Goal: Task Accomplishment & Management: Complete application form

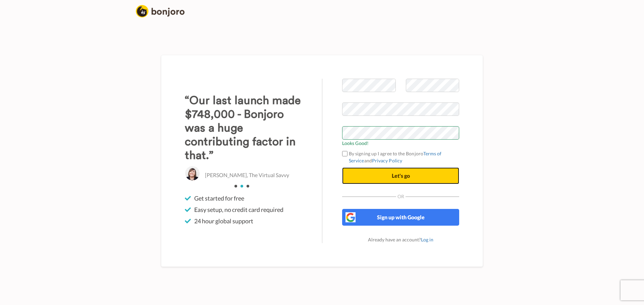
click at [375, 172] on button "Let's go" at bounding box center [400, 176] width 117 height 17
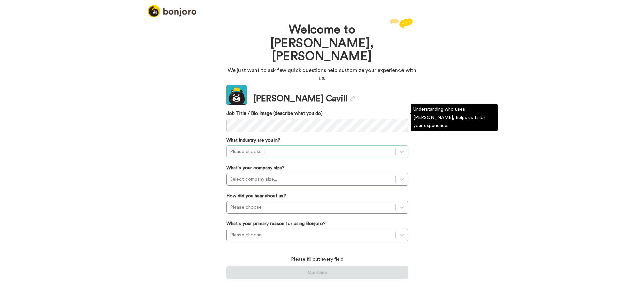
click at [283, 148] on div at bounding box center [311, 152] width 162 height 8
click at [284, 174] on div "Education (schools and universities)" at bounding box center [317, 180] width 182 height 12
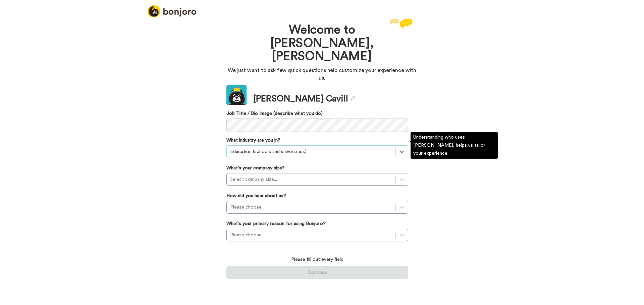
click at [284, 176] on div at bounding box center [311, 180] width 162 height 8
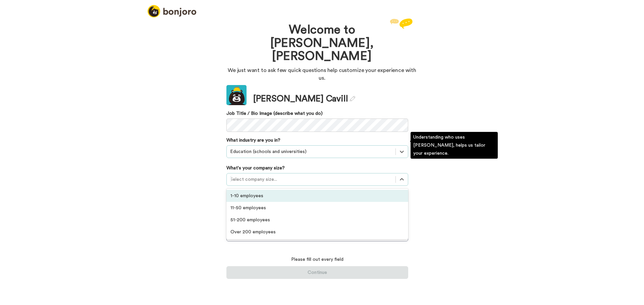
click at [281, 190] on div "1-10 employees" at bounding box center [317, 196] width 182 height 12
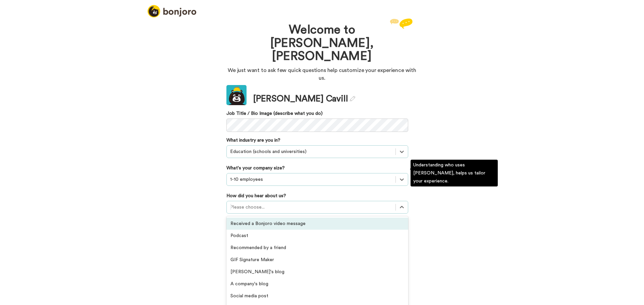
click at [277, 203] on div at bounding box center [311, 207] width 162 height 8
click at [279, 218] on div "Received a Bonjoro video message" at bounding box center [317, 224] width 182 height 12
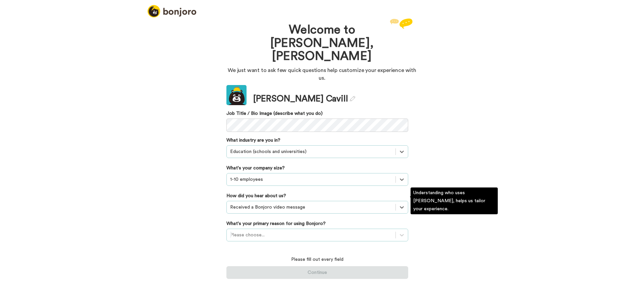
click at [280, 231] on div at bounding box center [311, 235] width 162 height 8
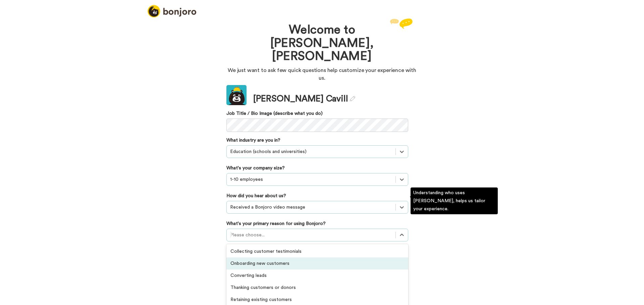
click at [279, 258] on div "Onboarding new customers" at bounding box center [317, 264] width 182 height 12
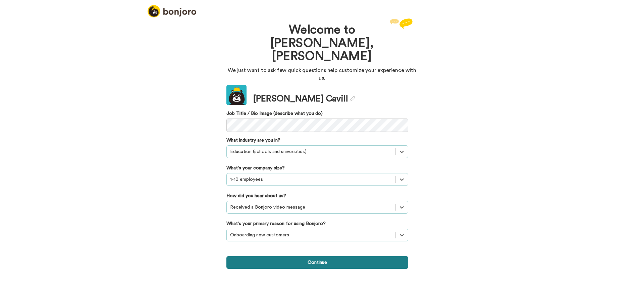
click at [281, 256] on button "Continue" at bounding box center [317, 262] width 182 height 13
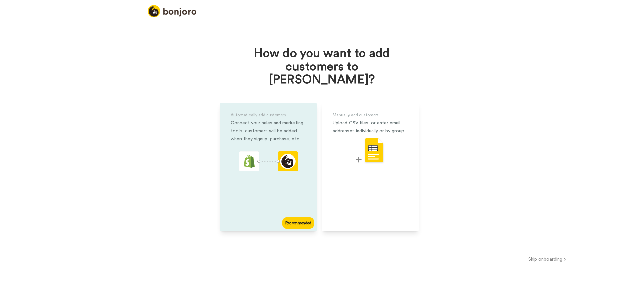
click at [308, 218] on div "Recommended" at bounding box center [298, 223] width 32 height 11
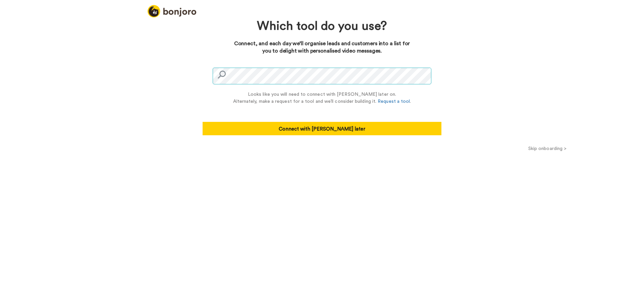
click at [206, 71] on div "Looks like you will need to connect with Zapier later on. Alternately, make a r…" at bounding box center [321, 100] width 239 height 70
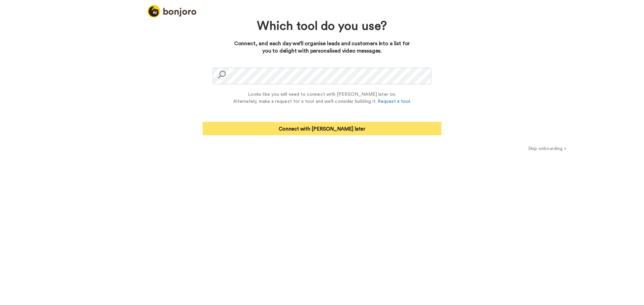
click at [288, 127] on button "Connect with Zapier later" at bounding box center [321, 128] width 239 height 13
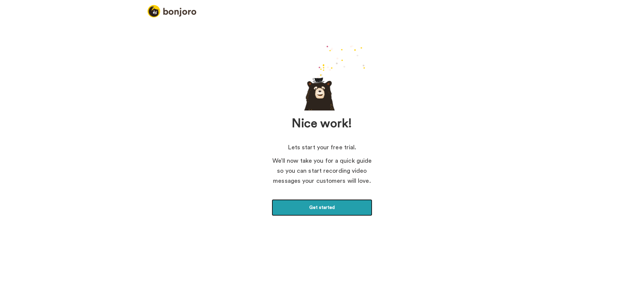
click at [338, 207] on link "Get started" at bounding box center [322, 207] width 101 height 17
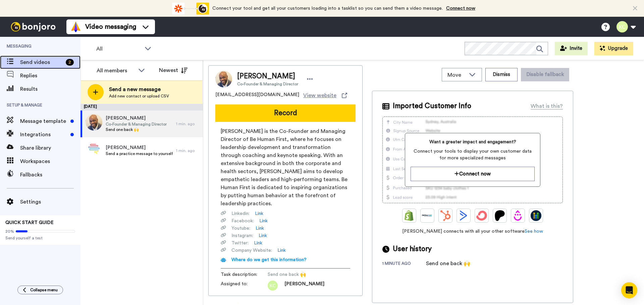
click at [50, 62] on span "Send videos" at bounding box center [41, 62] width 43 height 8
